Goal: Information Seeking & Learning: Learn about a topic

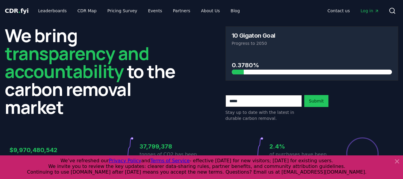
click at [398, 161] on icon at bounding box center [396, 160] width 7 height 7
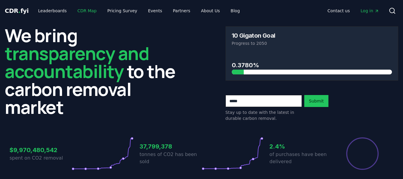
click at [81, 11] on link "CDR Map" at bounding box center [87, 10] width 29 height 11
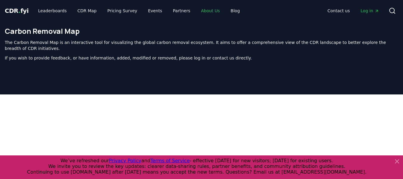
click at [196, 11] on link "About Us" at bounding box center [210, 10] width 28 height 11
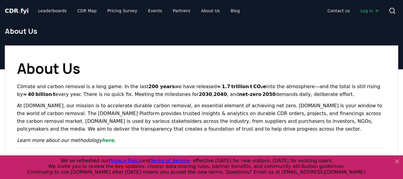
click at [113, 10] on link "Pricing Survey" at bounding box center [122, 10] width 39 height 11
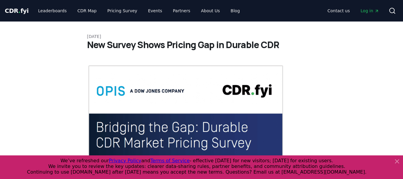
click at [396, 160] on div "Want the full report? We've decided the 2024 Pricing Survey Report is too impor…" at bounding box center [325, 113] width 143 height 147
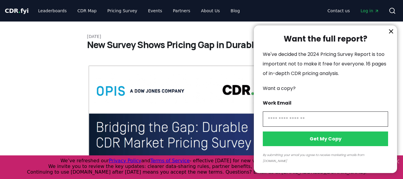
click at [389, 33] on icon "information" at bounding box center [391, 32] width 4 height 4
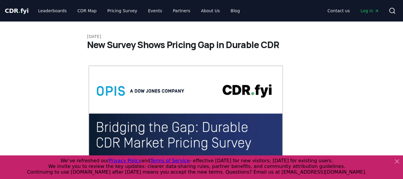
click at [396, 162] on icon at bounding box center [397, 161] width 4 height 4
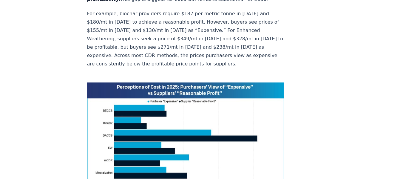
scroll to position [397, 0]
